Goal: Task Accomplishment & Management: Use online tool/utility

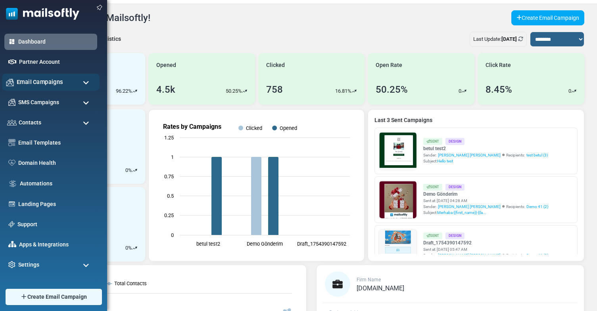
click at [14, 82] on div "Email Campaigns" at bounding box center [51, 82] width 98 height 17
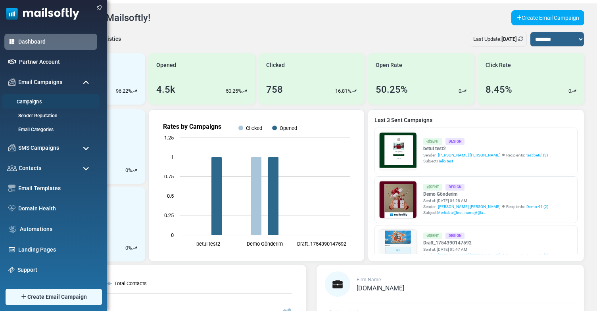
click at [40, 100] on link "Campaigns" at bounding box center [49, 102] width 95 height 8
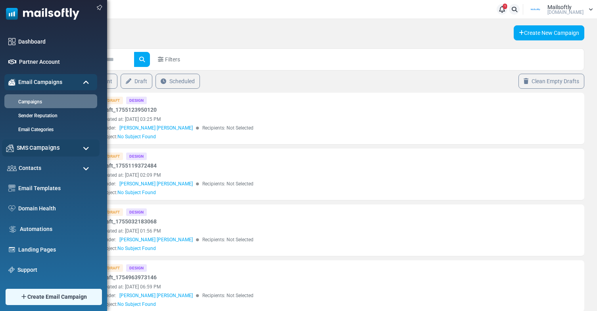
click at [30, 148] on span "SMS Campaigns" at bounding box center [38, 148] width 43 height 9
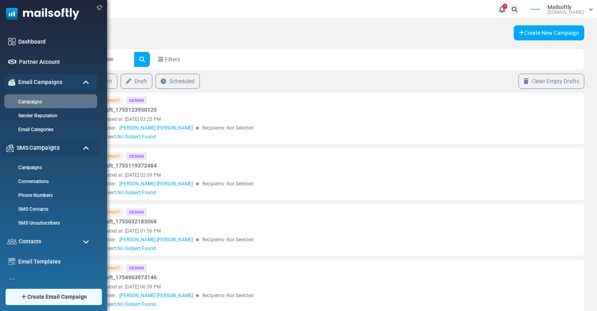
click at [30, 148] on span "SMS Campaigns" at bounding box center [38, 148] width 43 height 9
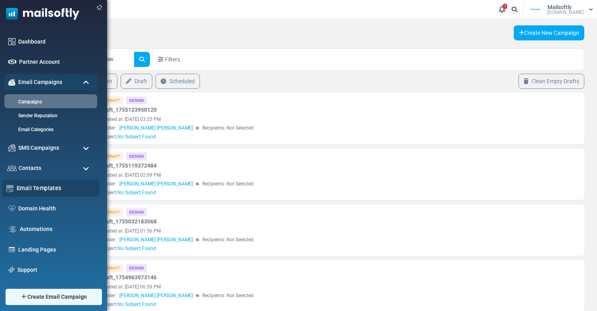
click at [37, 184] on link "Email Templates" at bounding box center [56, 188] width 79 height 9
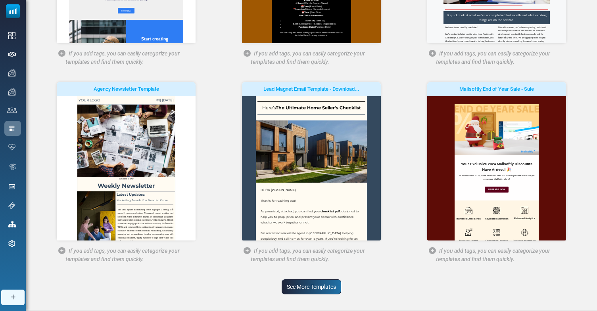
scroll to position [236, 0]
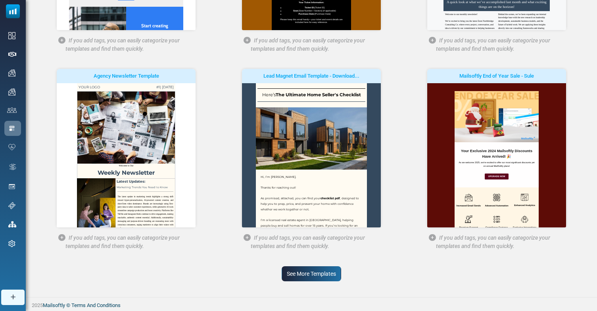
click at [287, 273] on link "See More Templates" at bounding box center [311, 274] width 59 height 15
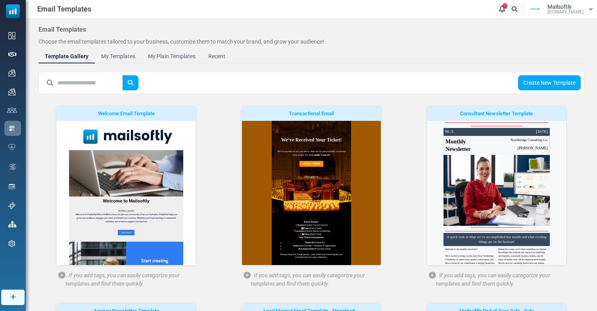
scroll to position [0, 0]
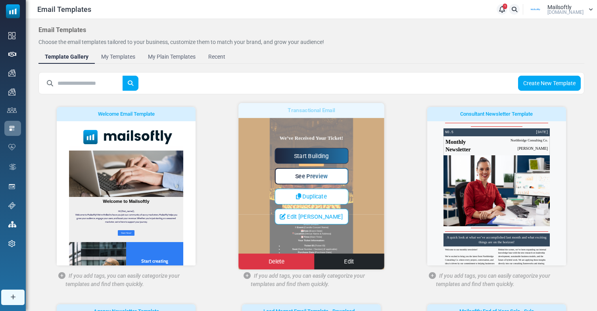
click at [362, 171] on div "Start Building See Preview Duplicate Edit Seo Delete Edit" at bounding box center [311, 186] width 146 height 77
click at [302, 153] on link "Start Building" at bounding box center [311, 156] width 74 height 16
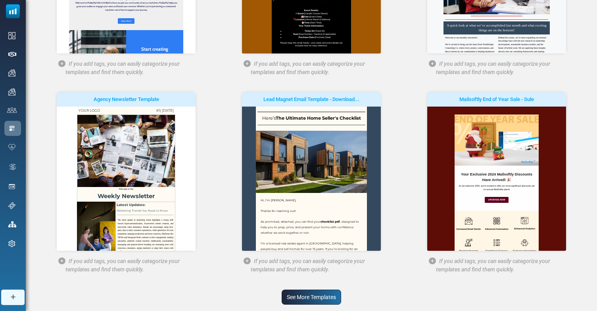
scroll to position [236, 0]
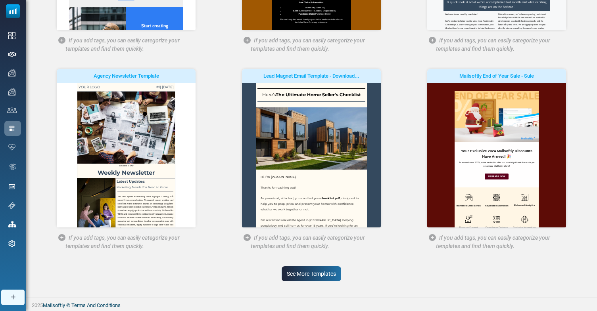
click at [318, 275] on link "See More Templates" at bounding box center [311, 274] width 59 height 15
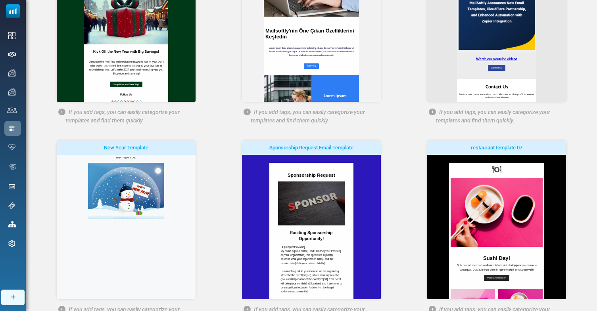
scroll to position [634, 0]
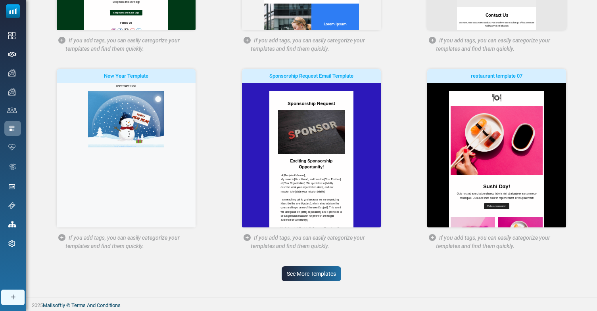
click at [310, 275] on link "See More Templates" at bounding box center [311, 274] width 59 height 15
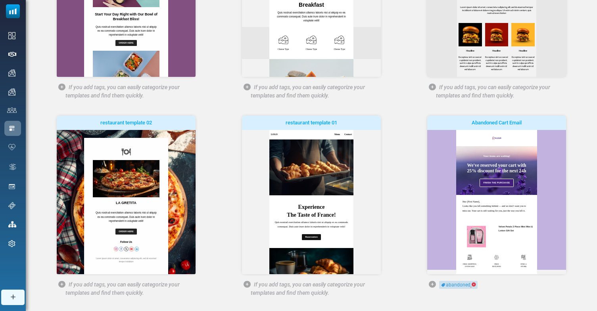
scroll to position [1032, 0]
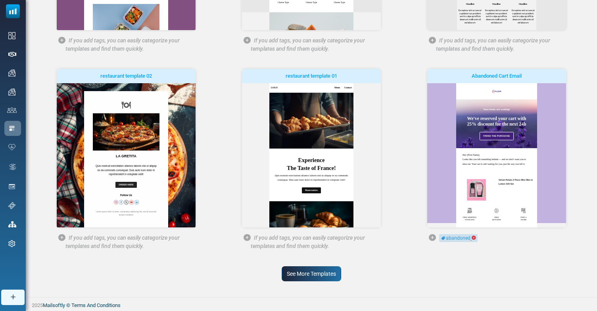
click at [315, 277] on link "See More Templates" at bounding box center [311, 274] width 59 height 15
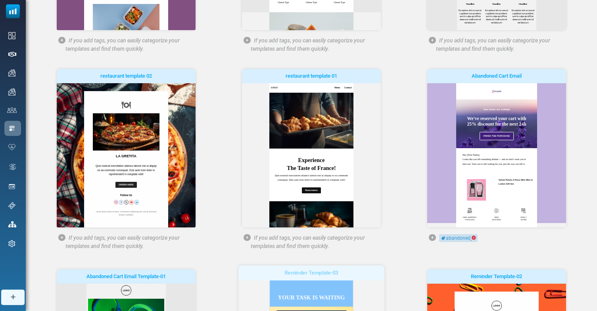
scroll to position [0, 0]
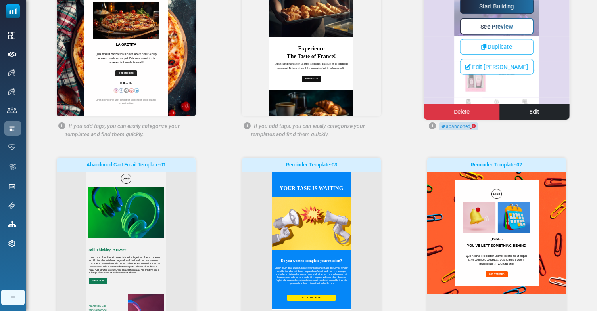
click at [464, 71] on div "Start Building See Preview Duplicate Edit Seo Delete Edit" at bounding box center [497, 36] width 146 height 77
click at [487, 10] on link "Start Building" at bounding box center [497, 6] width 74 height 16
